Goal: Navigation & Orientation: Find specific page/section

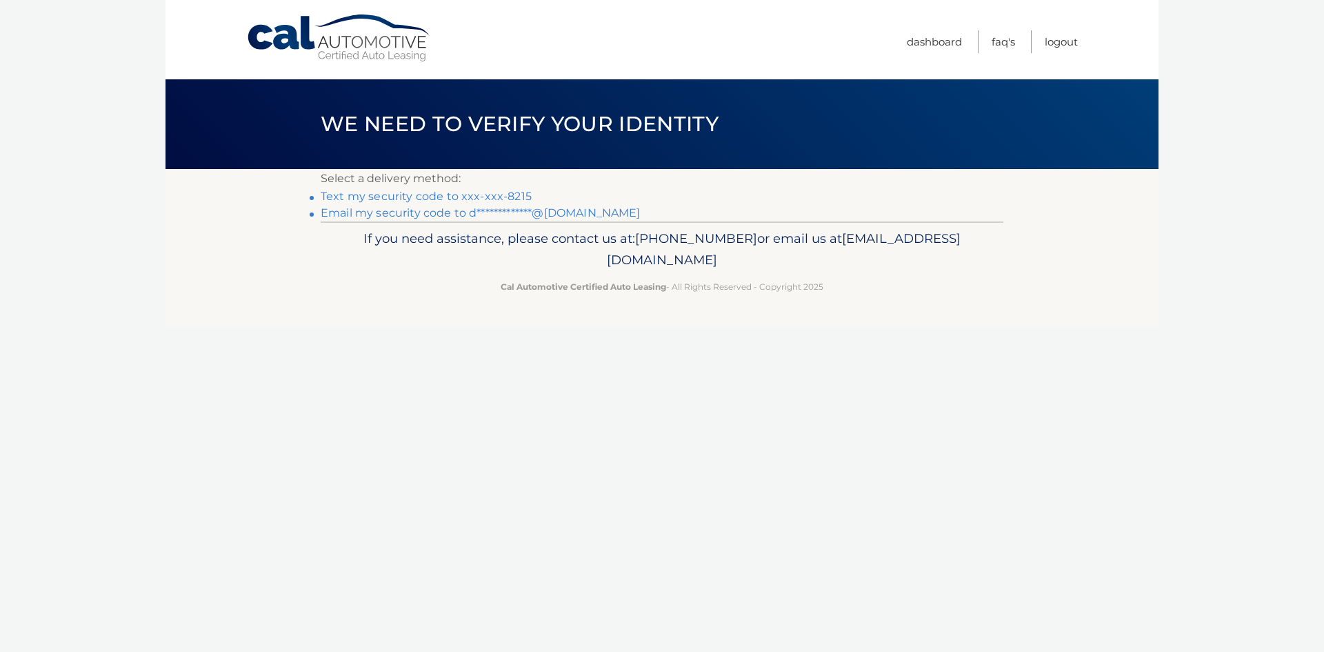
click at [506, 198] on link "Text my security code to xxx-xxx-8215" at bounding box center [426, 196] width 211 height 13
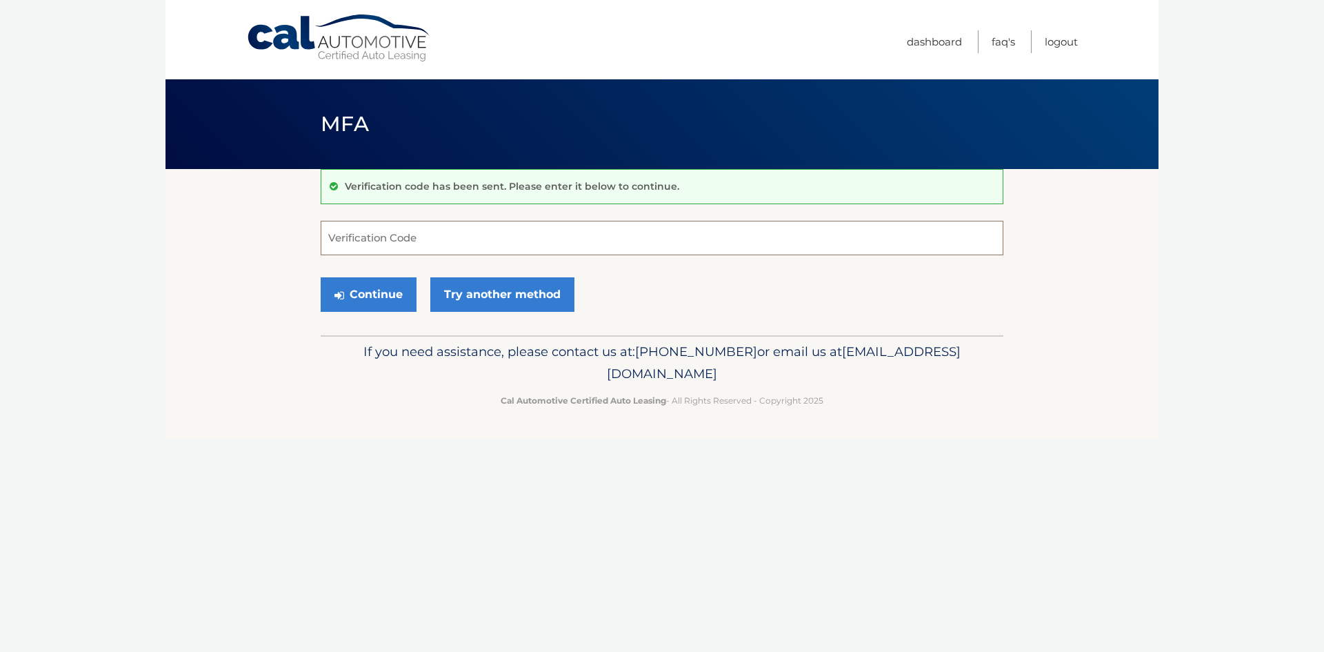
click at [370, 236] on input "Verification Code" at bounding box center [662, 238] width 683 height 34
type input "525912"
click at [383, 296] on button "Continue" at bounding box center [369, 294] width 96 height 34
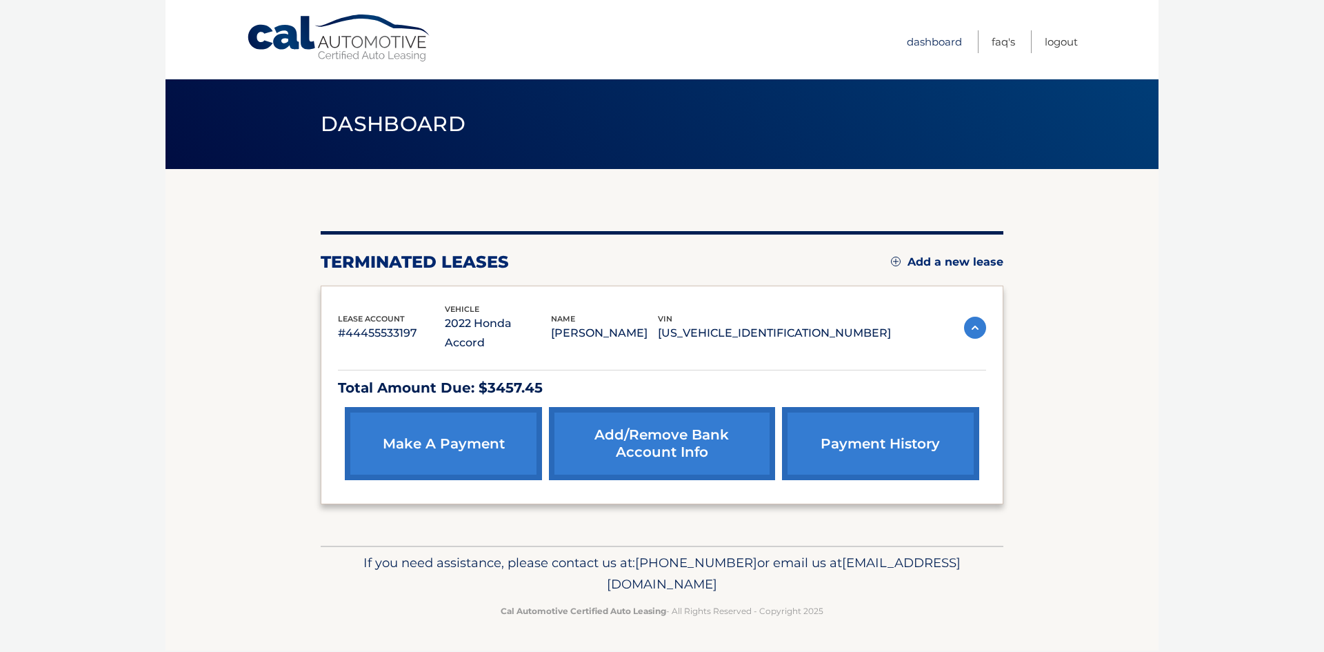
click at [921, 46] on link "Dashboard" at bounding box center [934, 41] width 55 height 23
click at [994, 45] on link "FAQ's" at bounding box center [1002, 41] width 23 height 23
